Goal: Find specific page/section: Find specific page/section

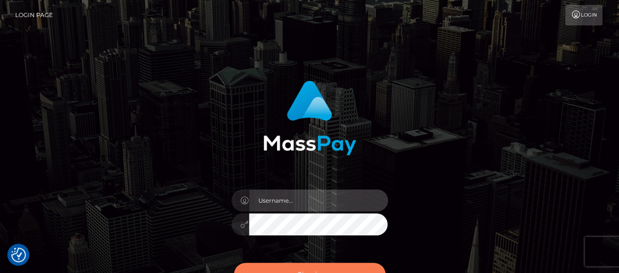
type input "[PERSON_NAME].[PERSON_NAME]"
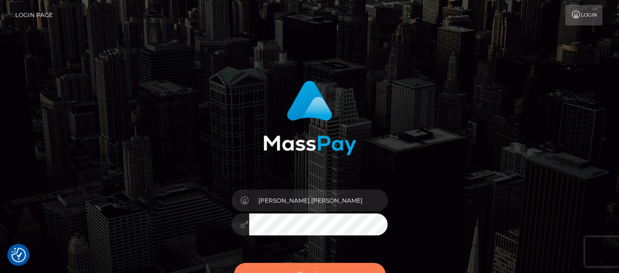
click at [338, 268] on button "Sign in" at bounding box center [310, 275] width 152 height 24
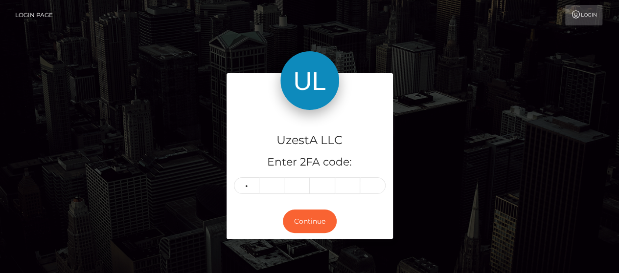
type input "9"
type input "7"
type input "6"
type input "3"
type input "9"
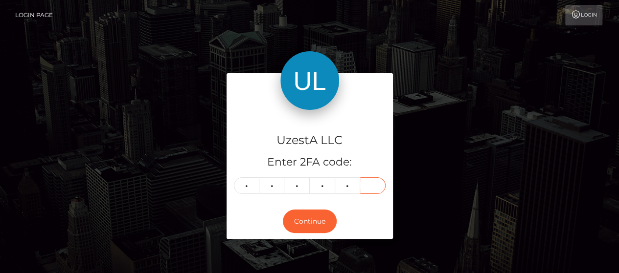
type input "9"
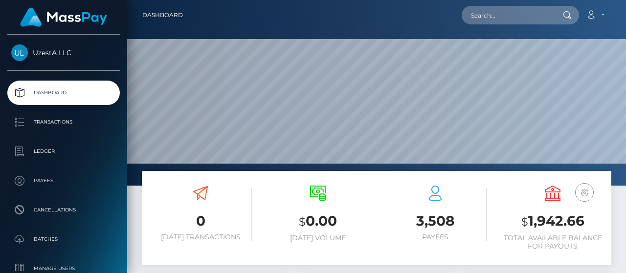
scroll to position [173, 147]
click at [508, 22] on input "text" at bounding box center [508, 15] width 92 height 19
click at [518, 16] on input "text" at bounding box center [508, 15] width 92 height 19
paste input "3762291"
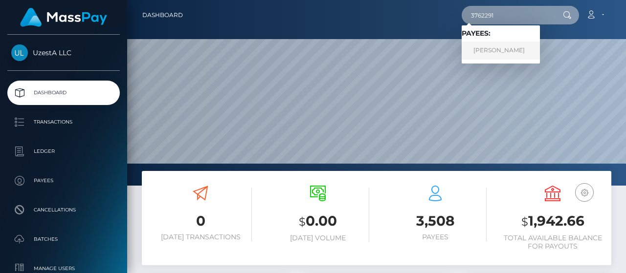
type input "3762291"
click at [505, 45] on link "Ai Lin Yong" at bounding box center [501, 51] width 78 height 18
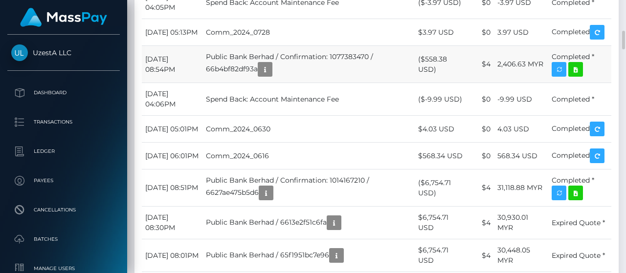
scroll to position [1076, 0]
